Goal: Task Accomplishment & Management: Use online tool/utility

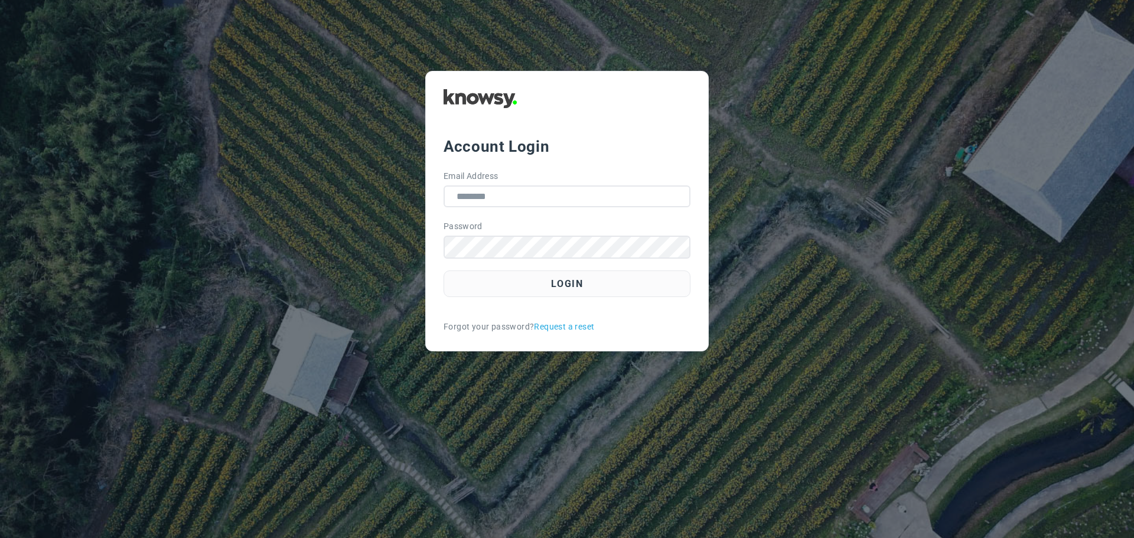
type input "**********"
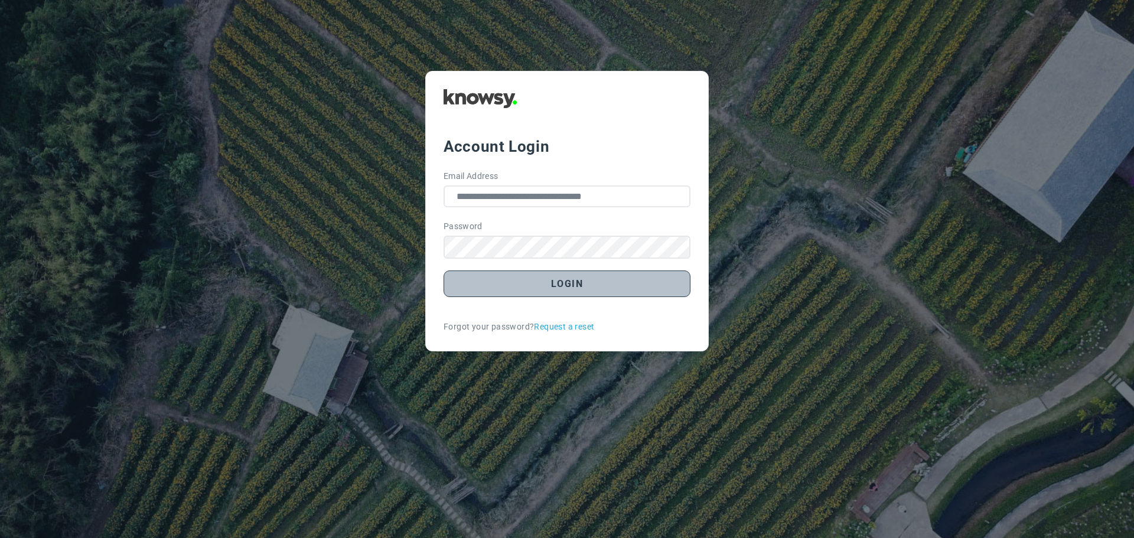
click at [569, 288] on button "Login" at bounding box center [567, 284] width 247 height 27
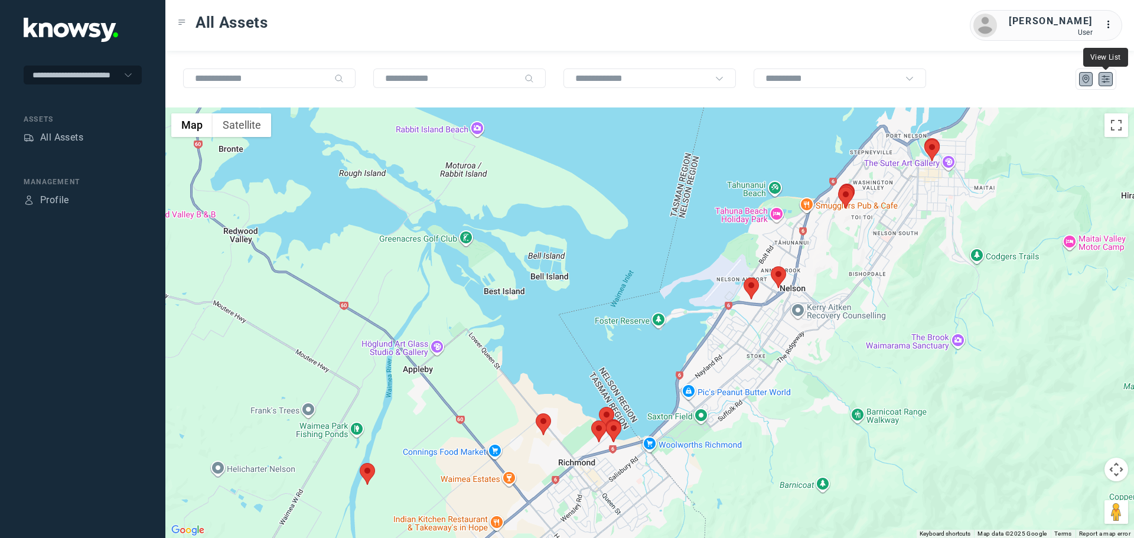
click at [1106, 76] on icon "List" at bounding box center [1105, 79] width 11 height 11
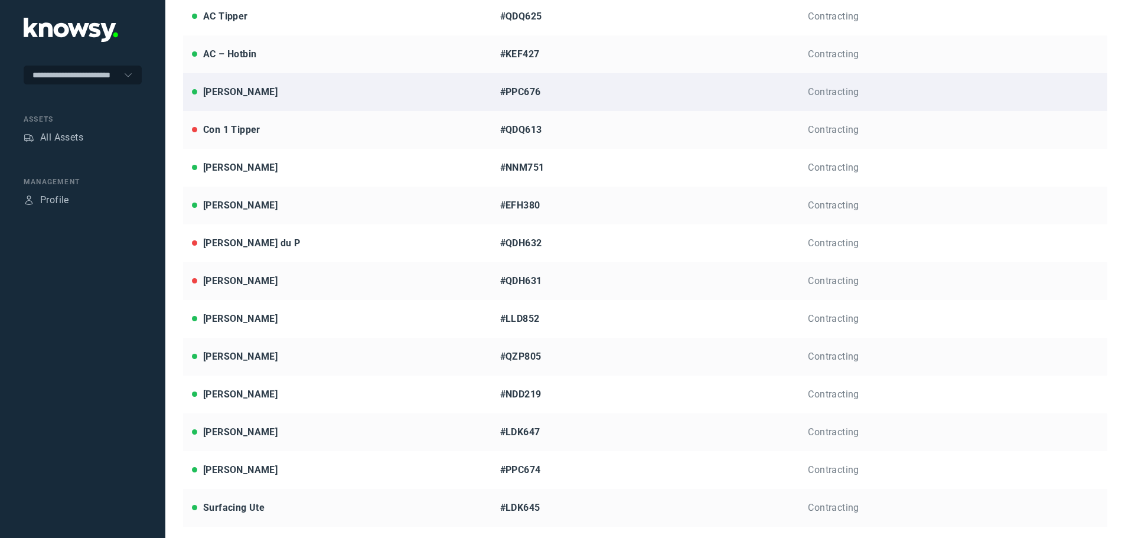
scroll to position [205, 0]
